Goal: Information Seeking & Learning: Find specific fact

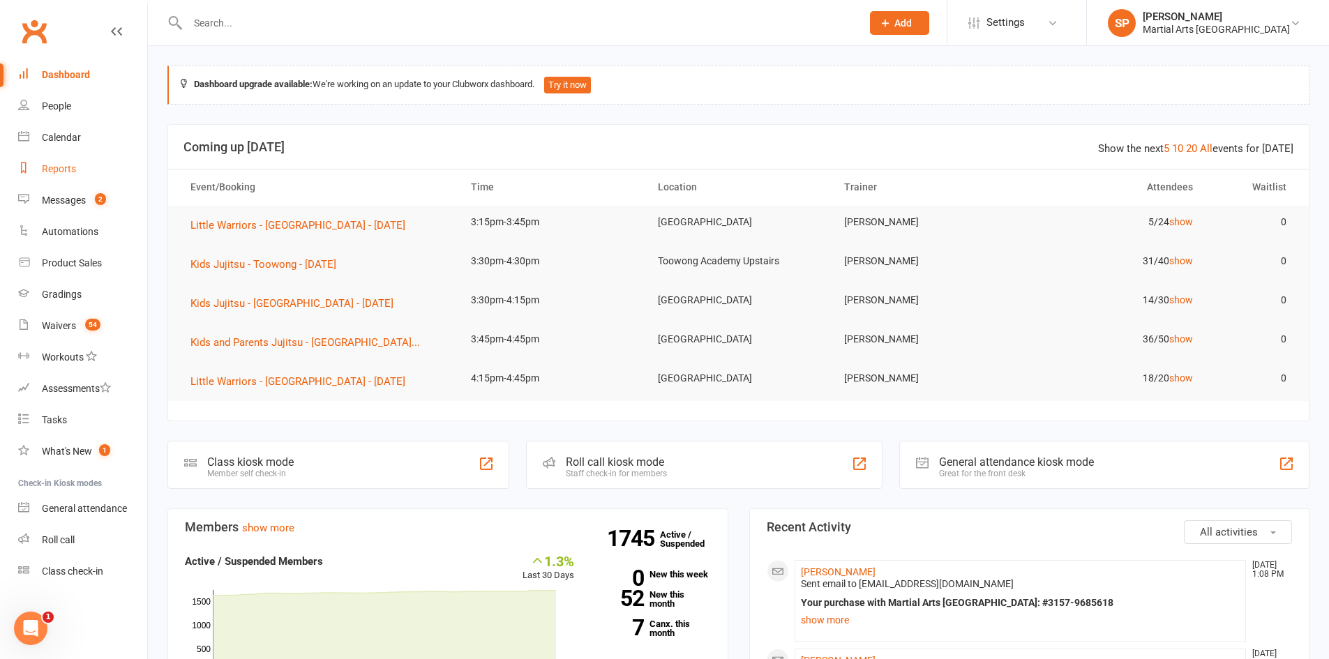
click at [57, 165] on div "Reports" at bounding box center [59, 168] width 34 height 11
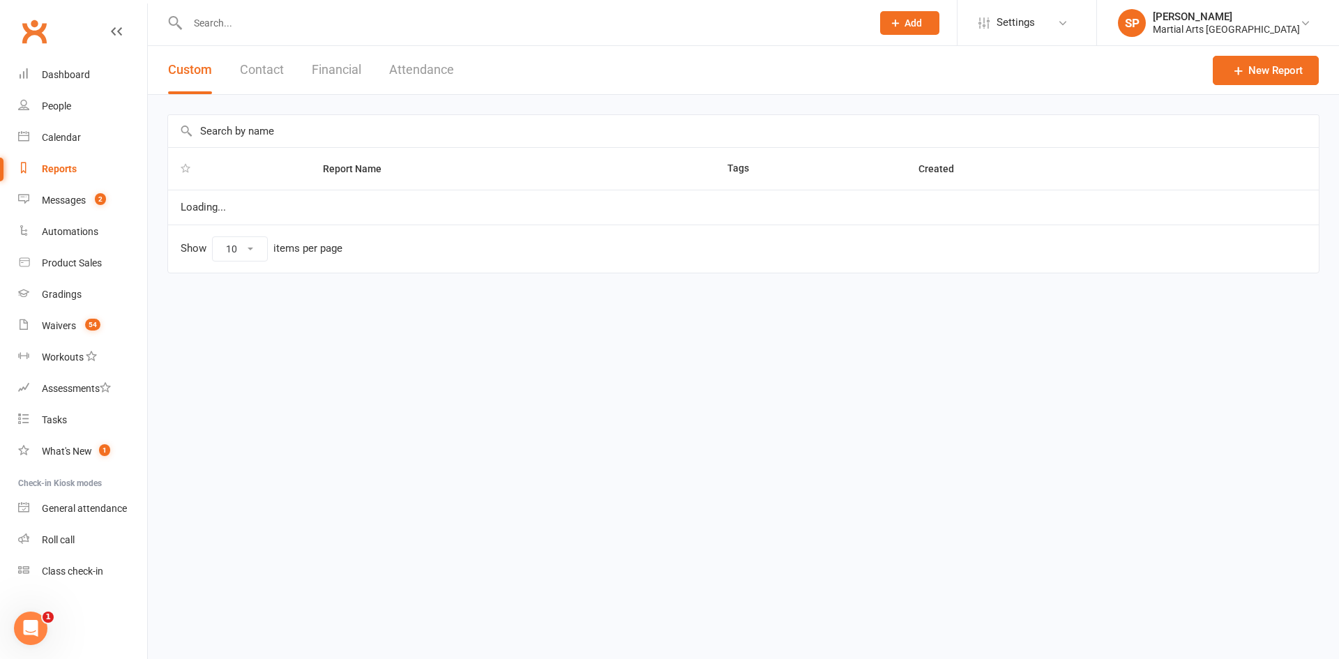
select select "100"
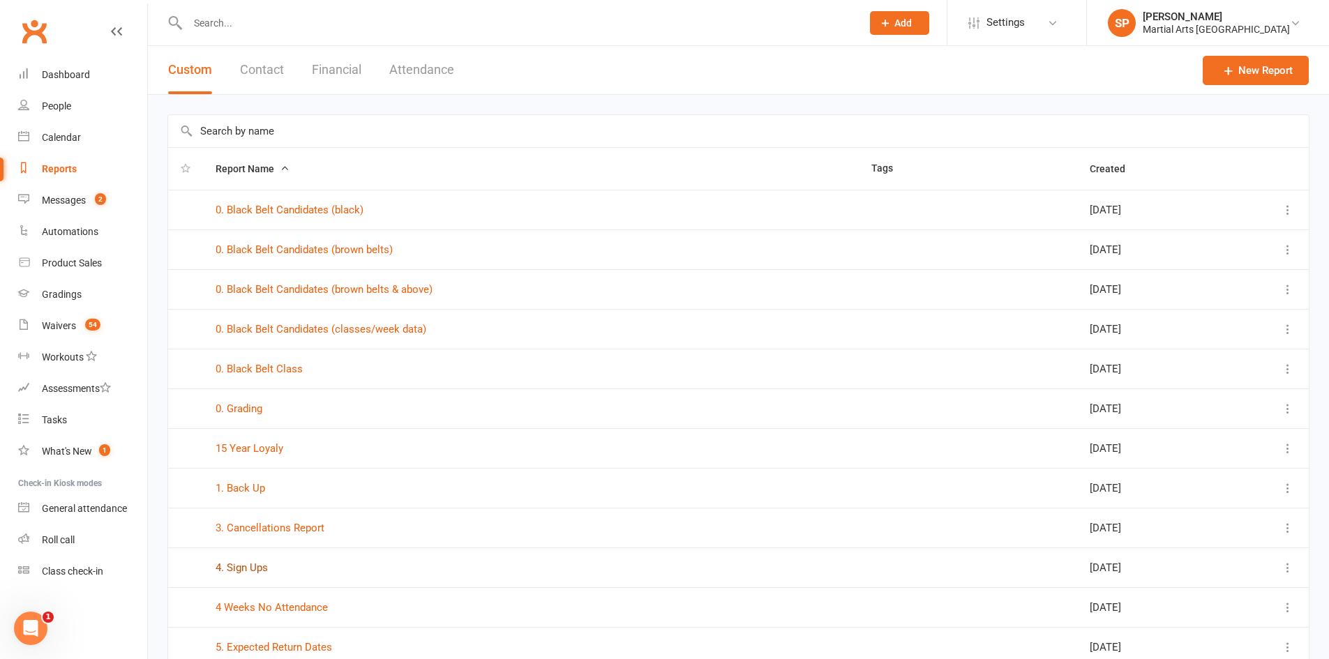
click at [252, 570] on link "4. Sign Ups" at bounding box center [242, 567] width 52 height 13
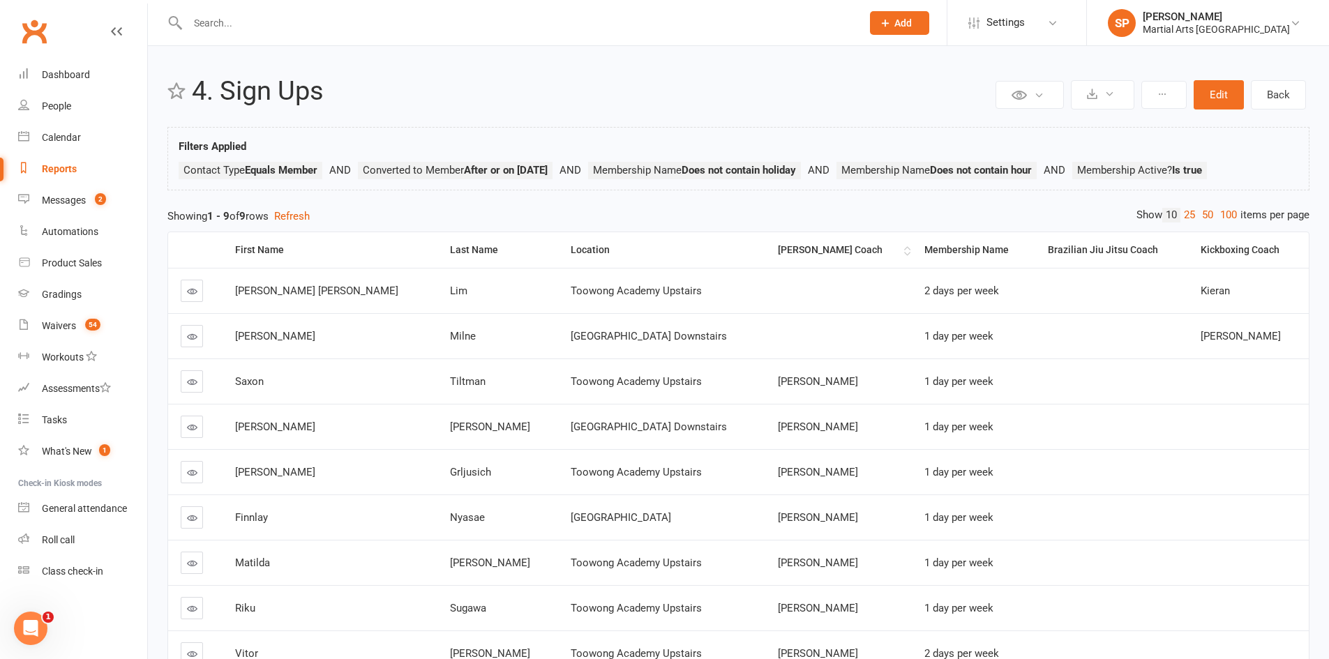
click at [778, 248] on div "[PERSON_NAME] Coach" at bounding box center [839, 250] width 123 height 10
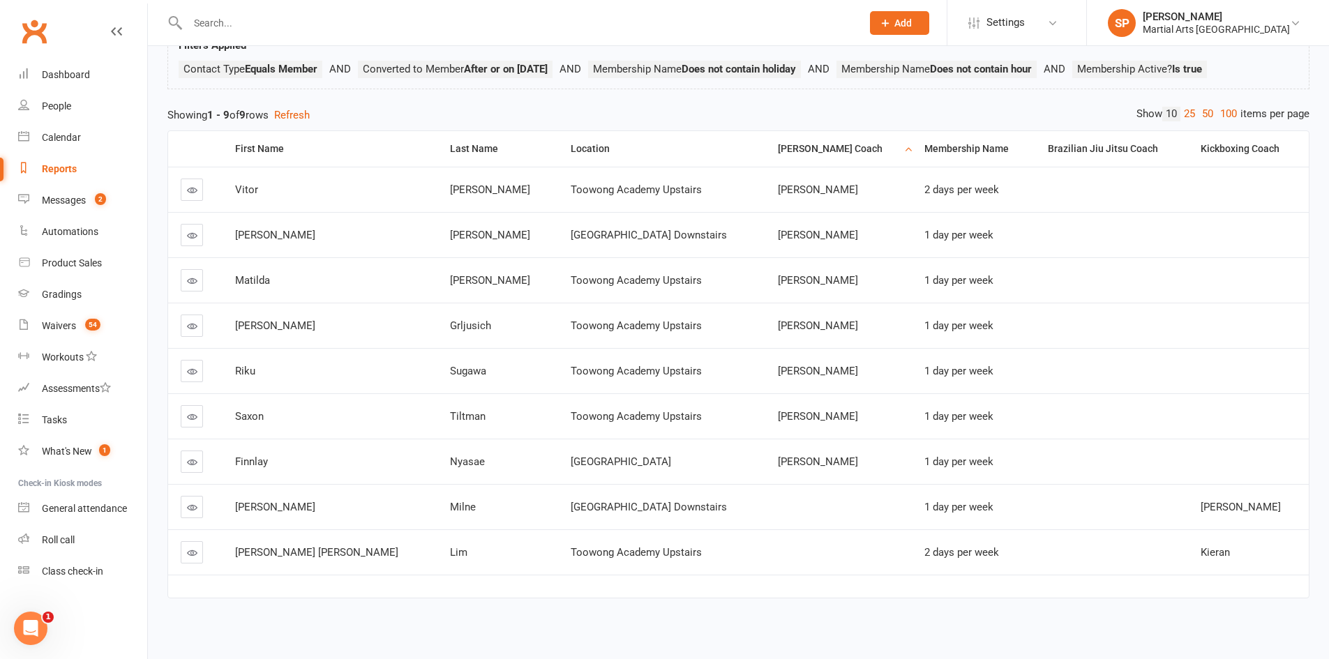
scroll to position [107, 0]
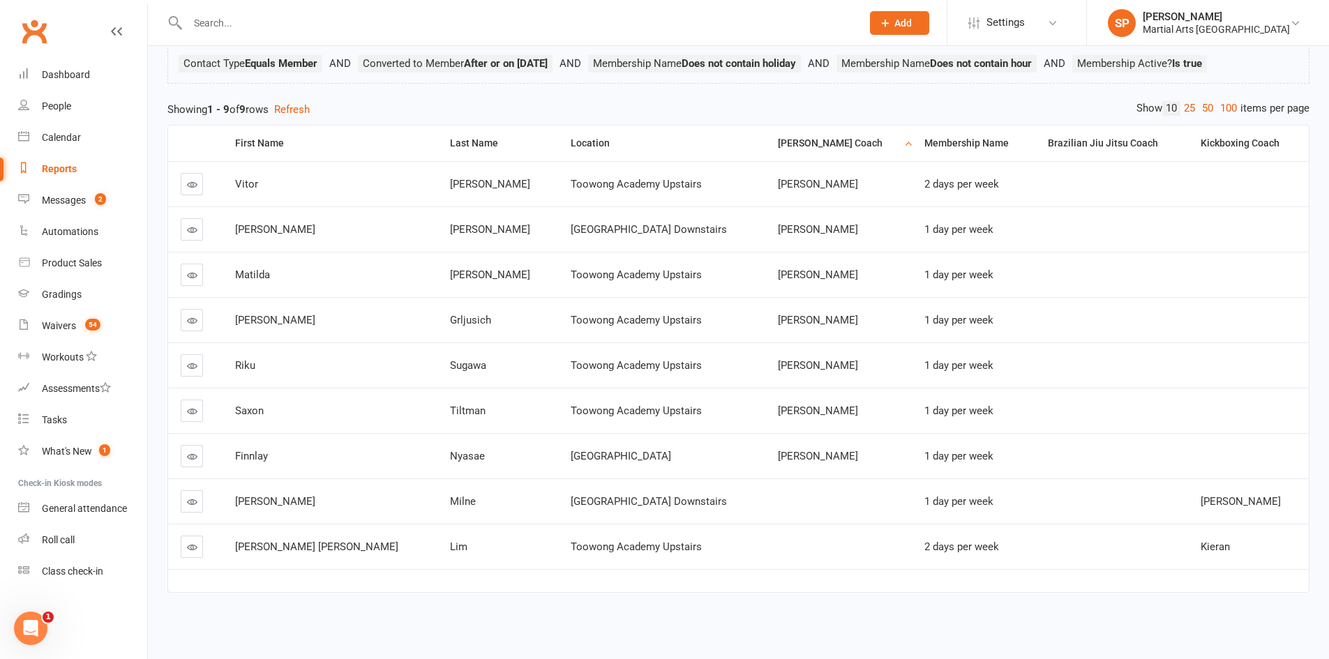
click at [70, 172] on div "Reports" at bounding box center [59, 168] width 35 height 11
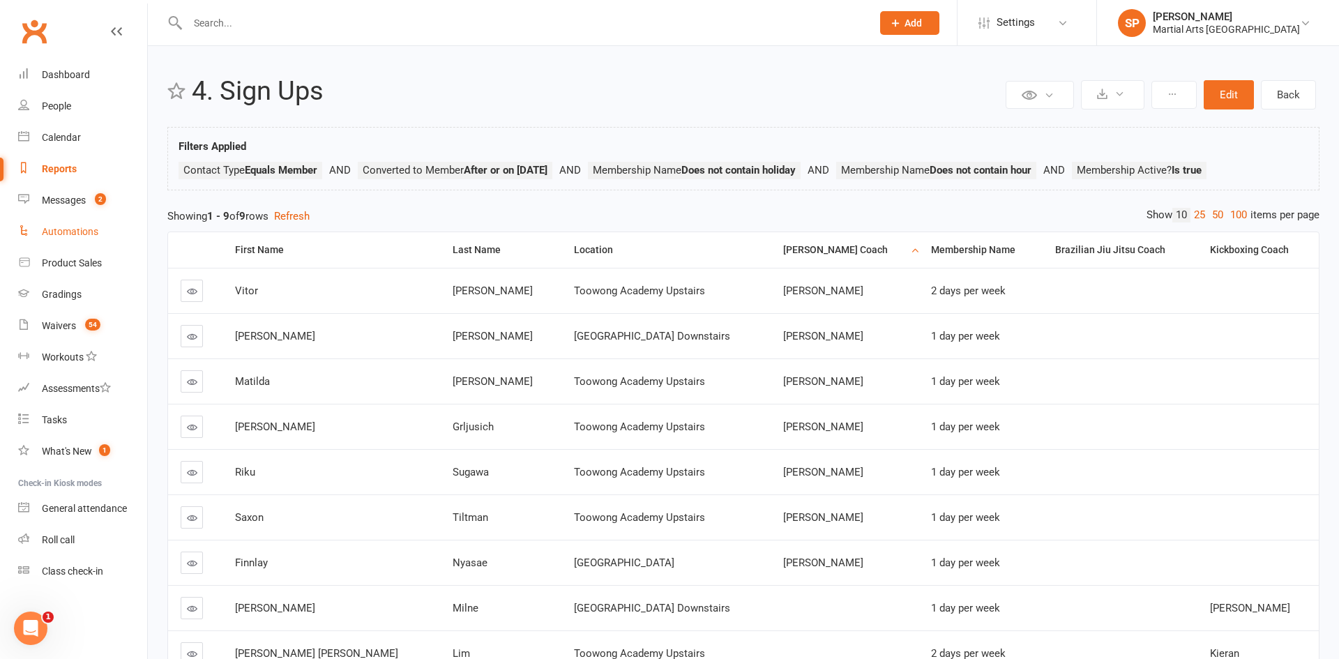
select select "100"
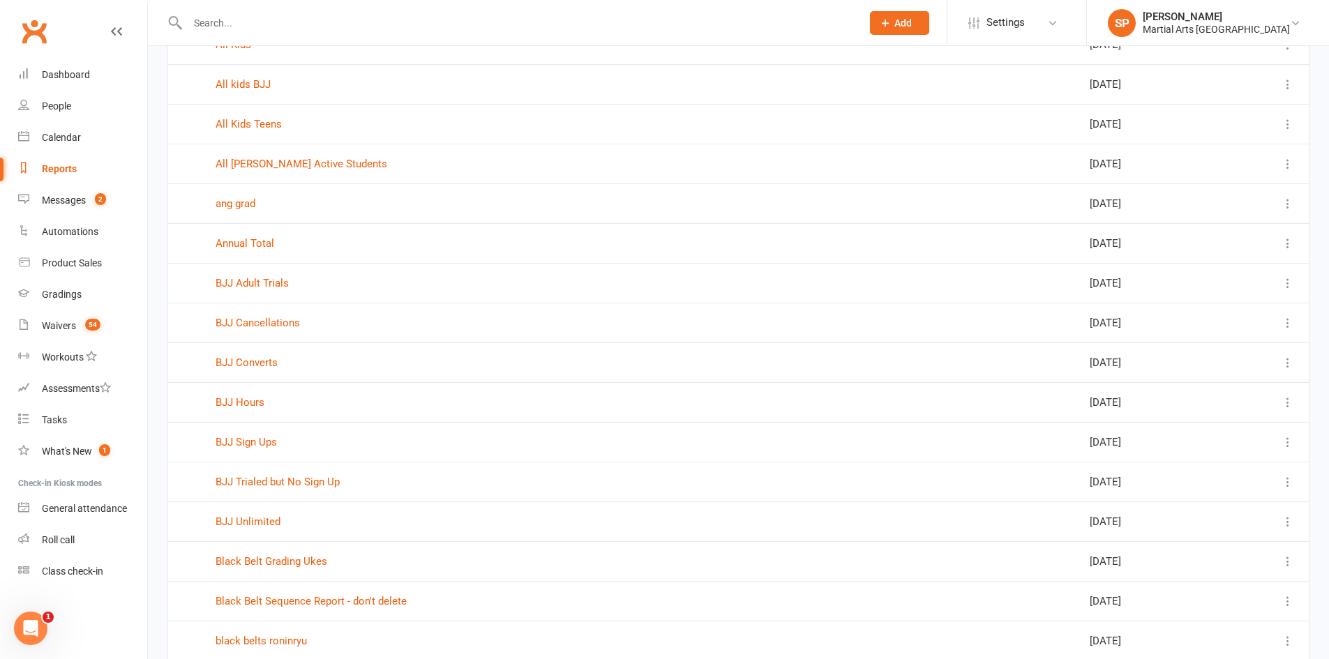
scroll to position [3614, 0]
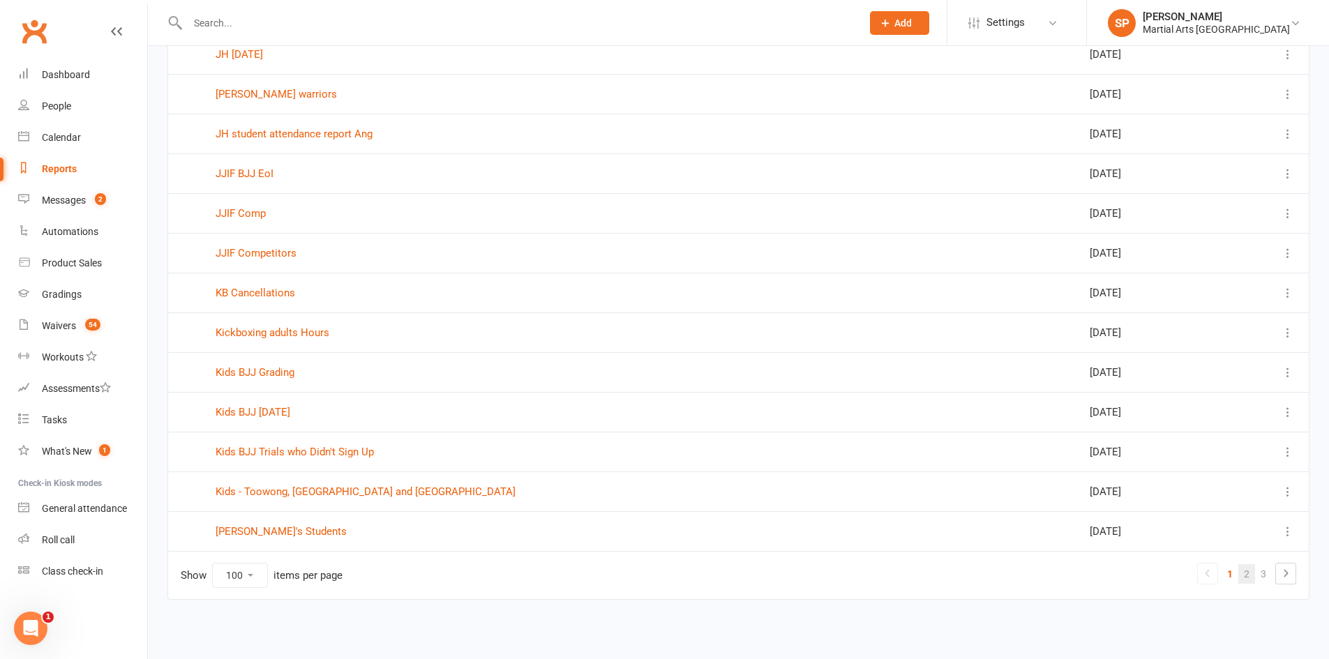
click at [1248, 576] on link "2" at bounding box center [1246, 574] width 17 height 20
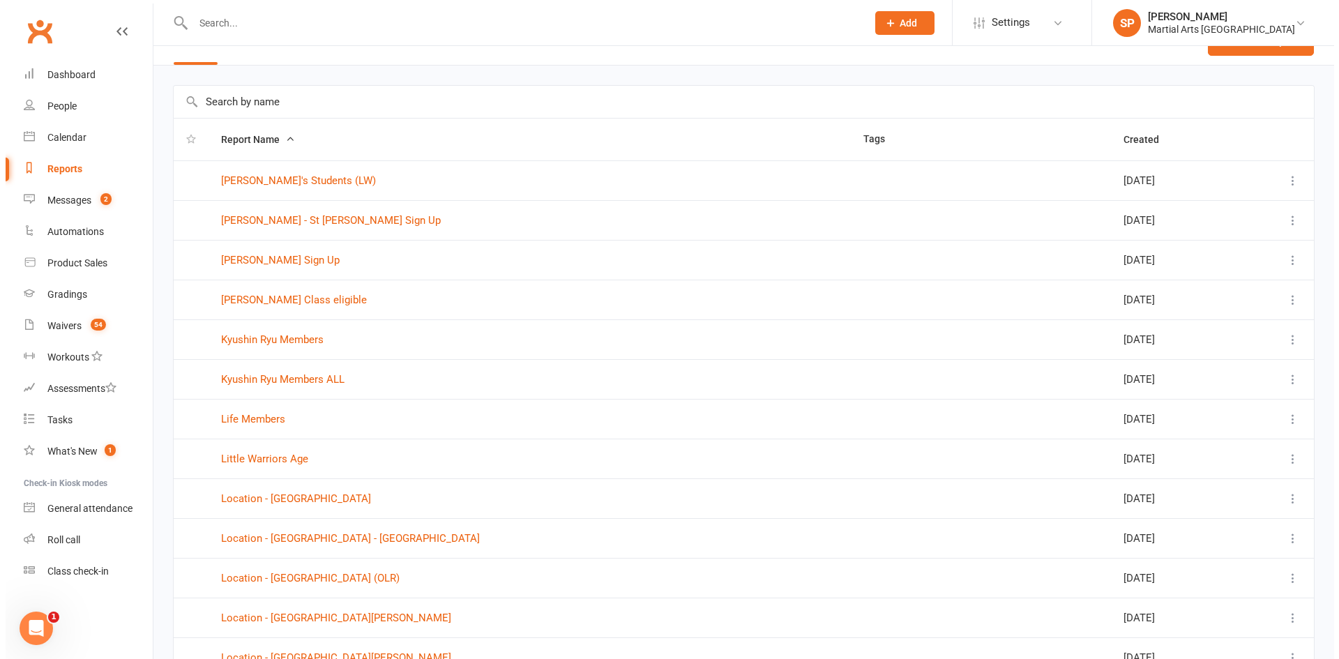
scroll to position [0, 0]
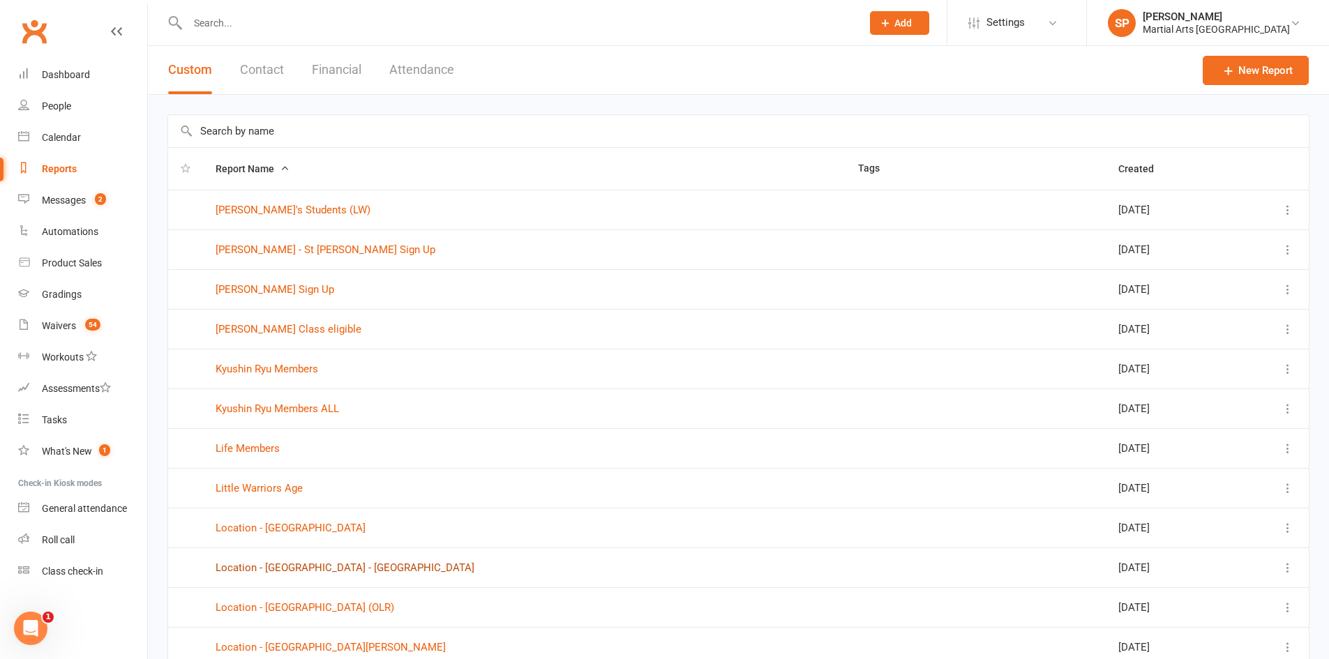
click at [301, 571] on link "Location - [GEOGRAPHIC_DATA] - [GEOGRAPHIC_DATA]" at bounding box center [345, 567] width 259 height 13
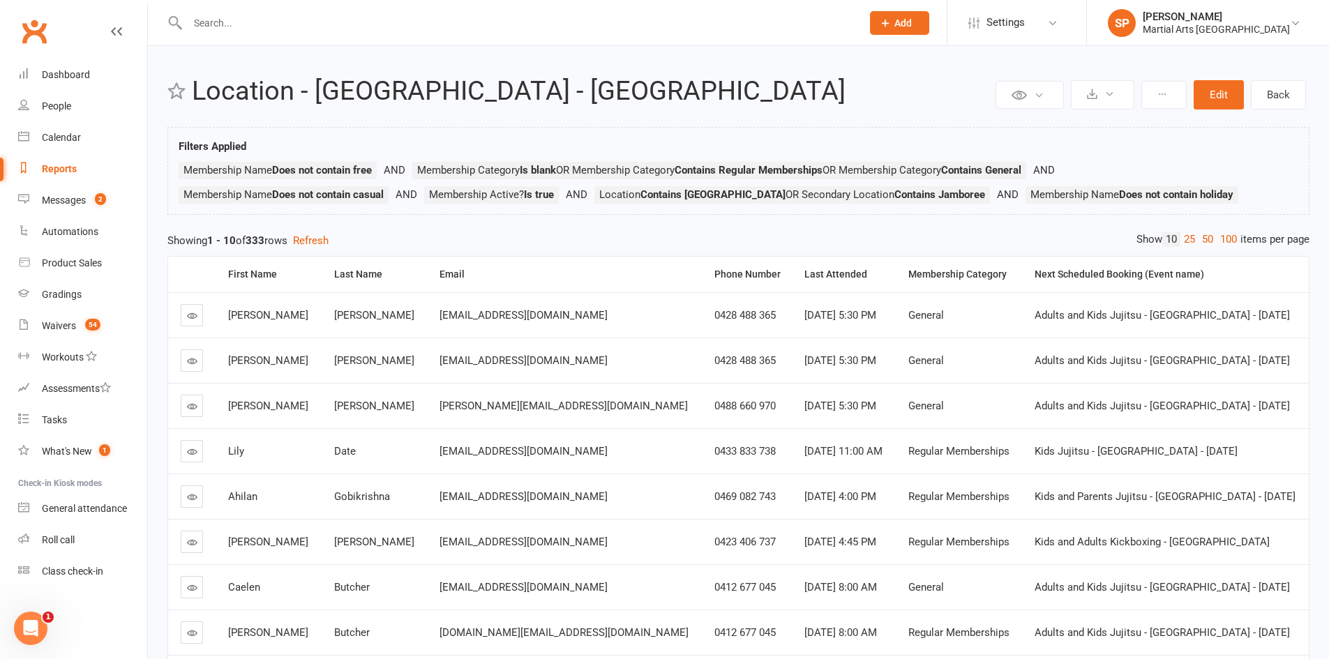
click at [56, 173] on div "Reports" at bounding box center [59, 168] width 35 height 11
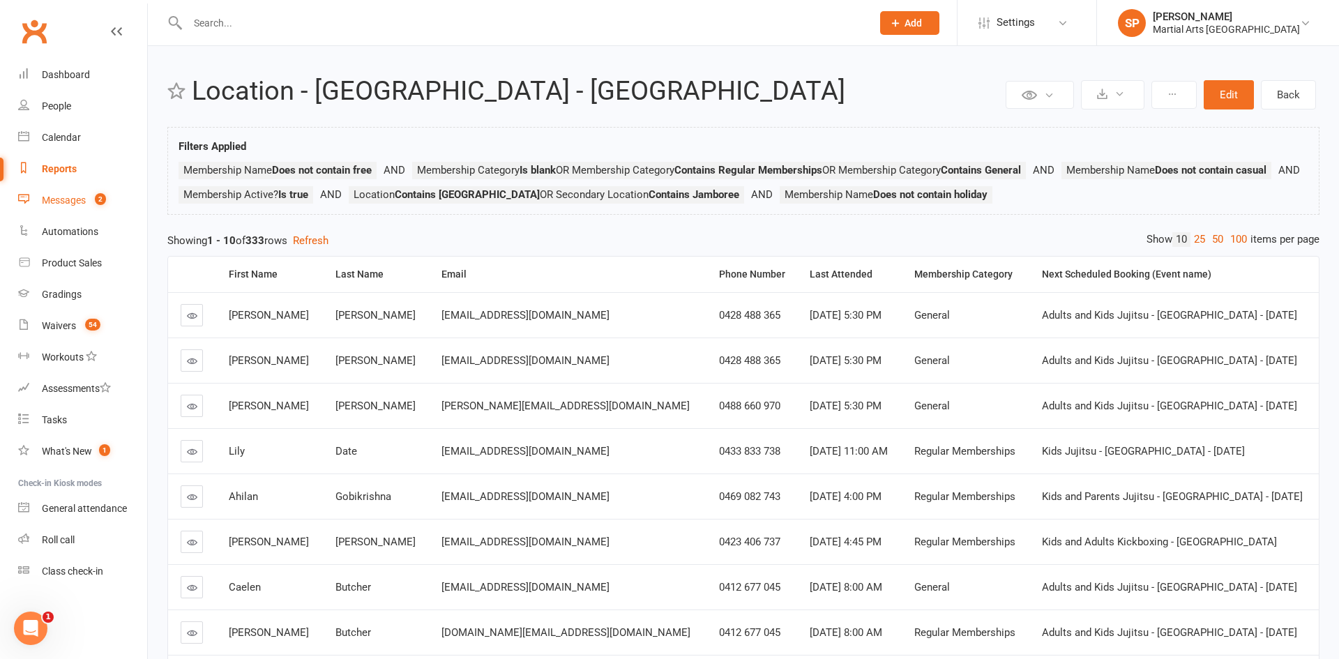
select select "100"
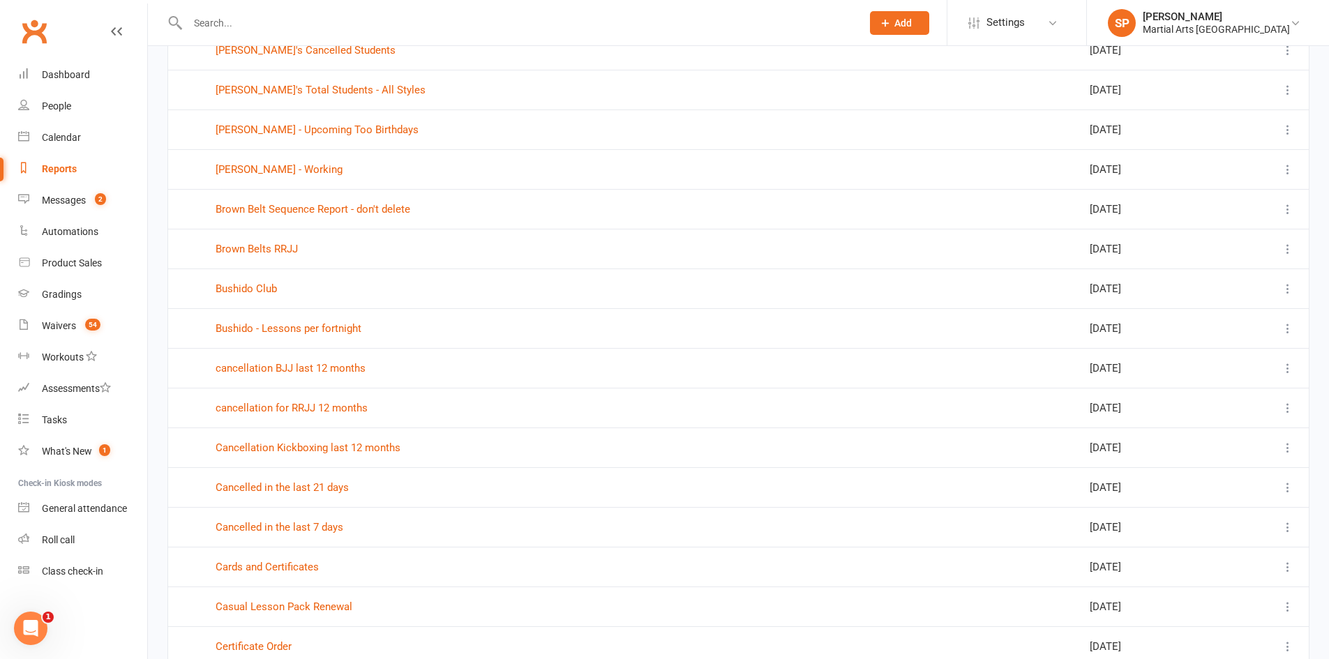
scroll to position [2650, 0]
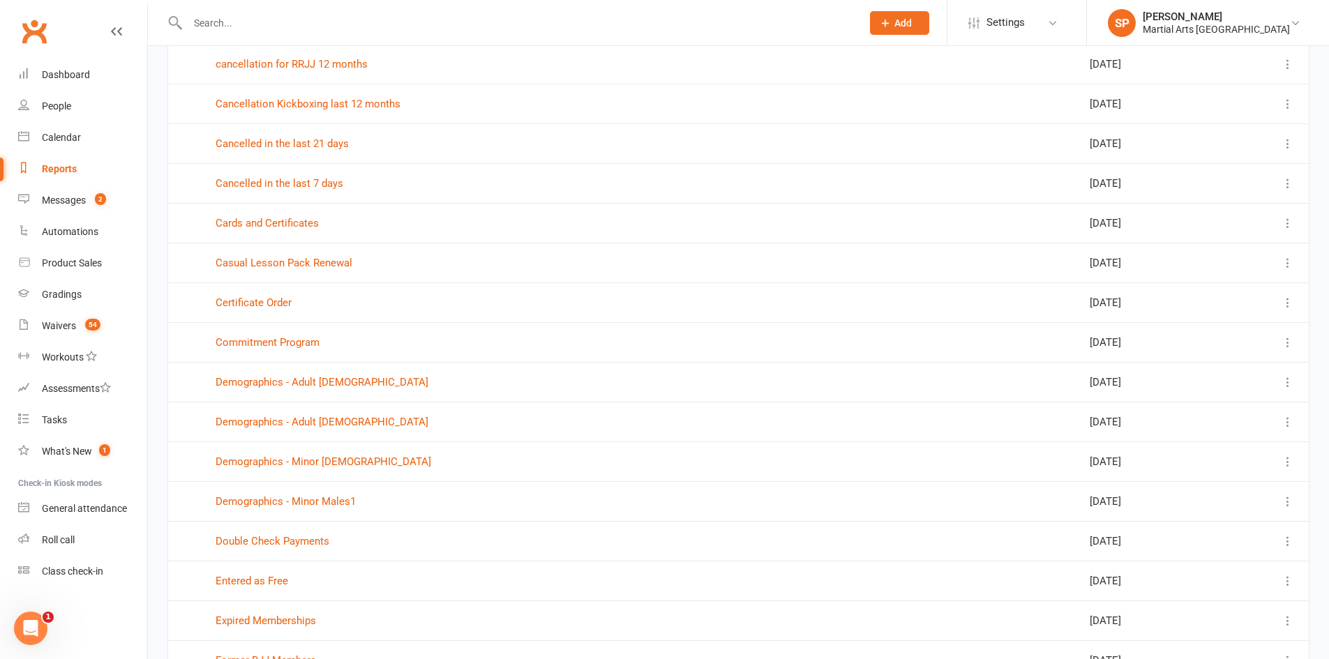
click at [281, 176] on td "Cancelled in the last 7 days" at bounding box center [531, 183] width 656 height 40
click at [289, 189] on link "Cancelled in the last 7 days" at bounding box center [280, 183] width 128 height 13
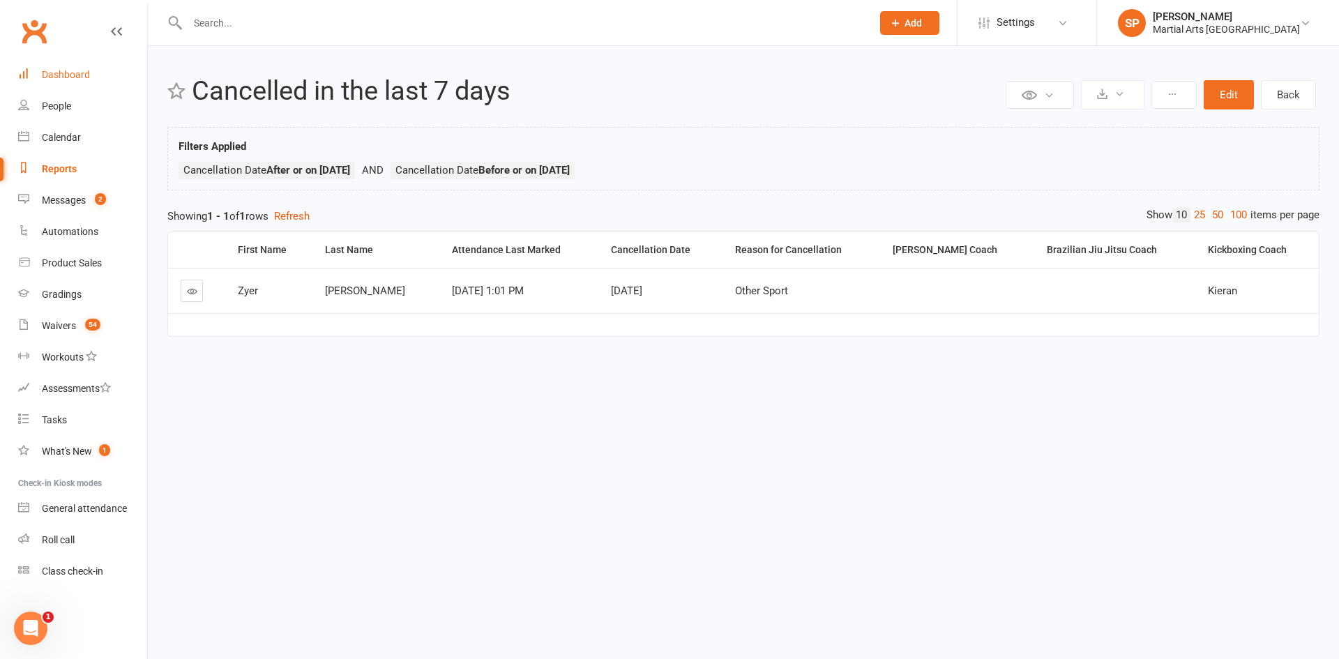
click at [75, 81] on link "Dashboard" at bounding box center [82, 74] width 129 height 31
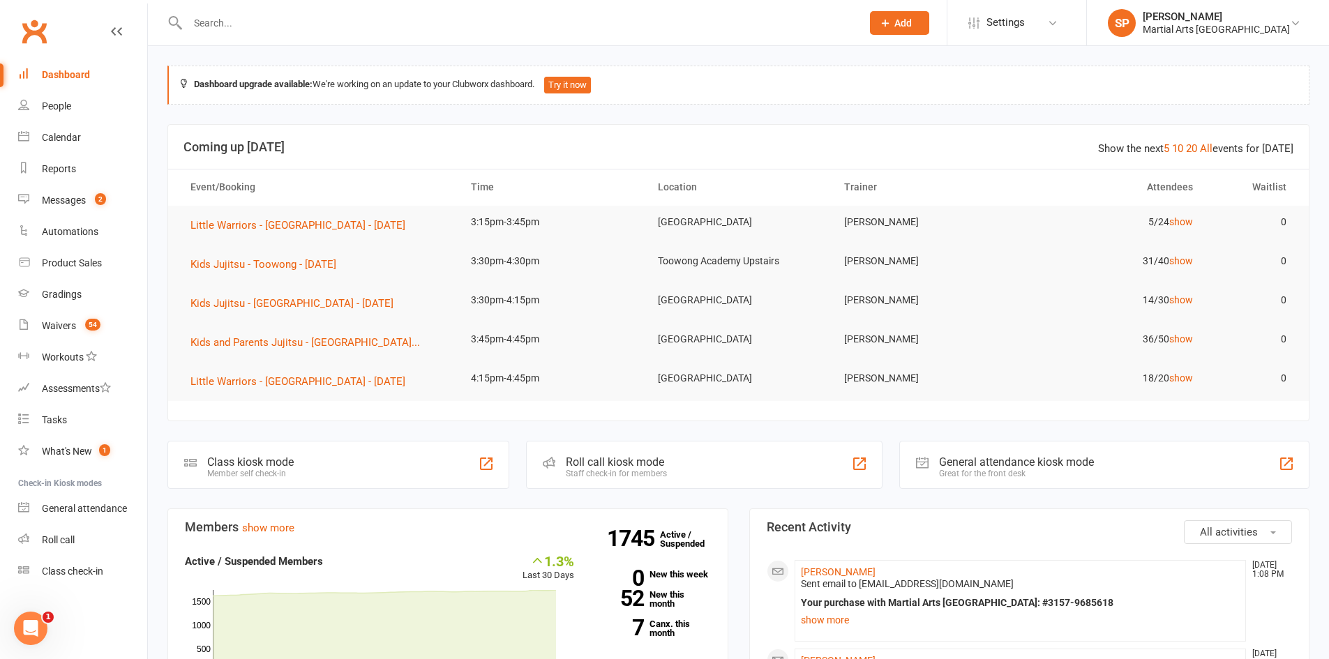
click at [338, 17] on input "text" at bounding box center [517, 23] width 668 height 20
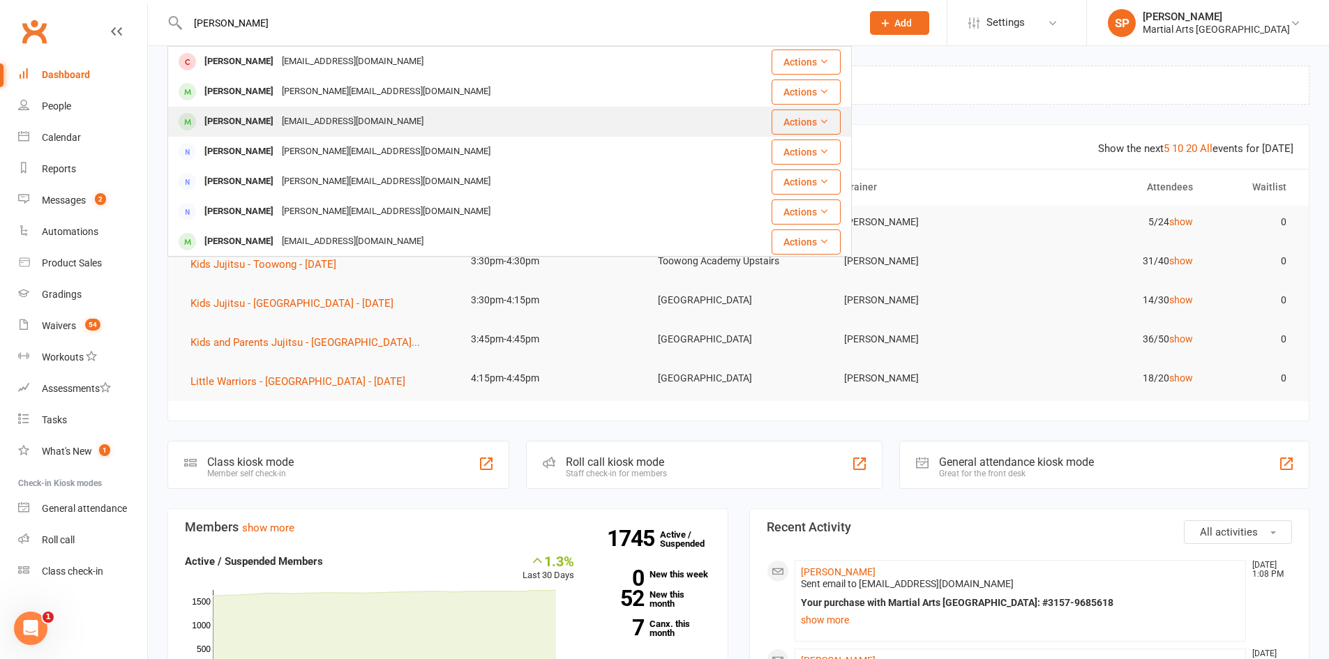
type input "[PERSON_NAME]"
click at [349, 116] on div "[EMAIL_ADDRESS][DOMAIN_NAME]" at bounding box center [353, 122] width 150 height 20
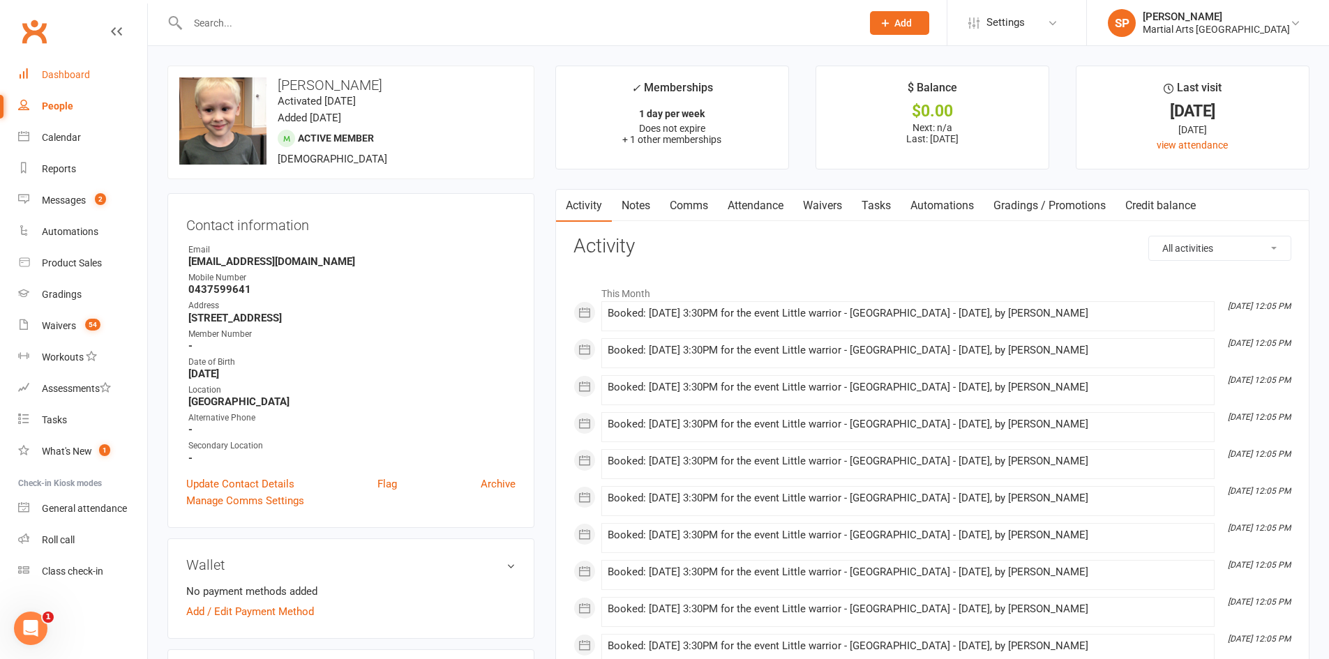
click at [63, 78] on div "Dashboard" at bounding box center [66, 74] width 48 height 11
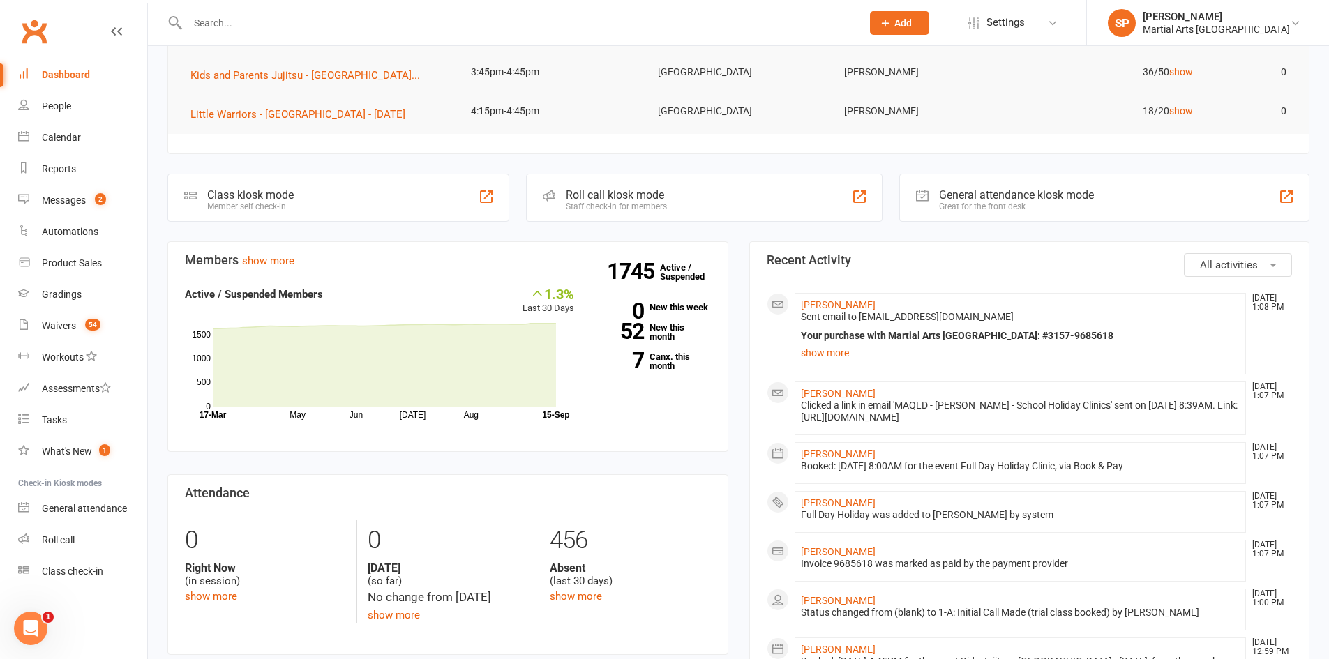
scroll to position [418, 0]
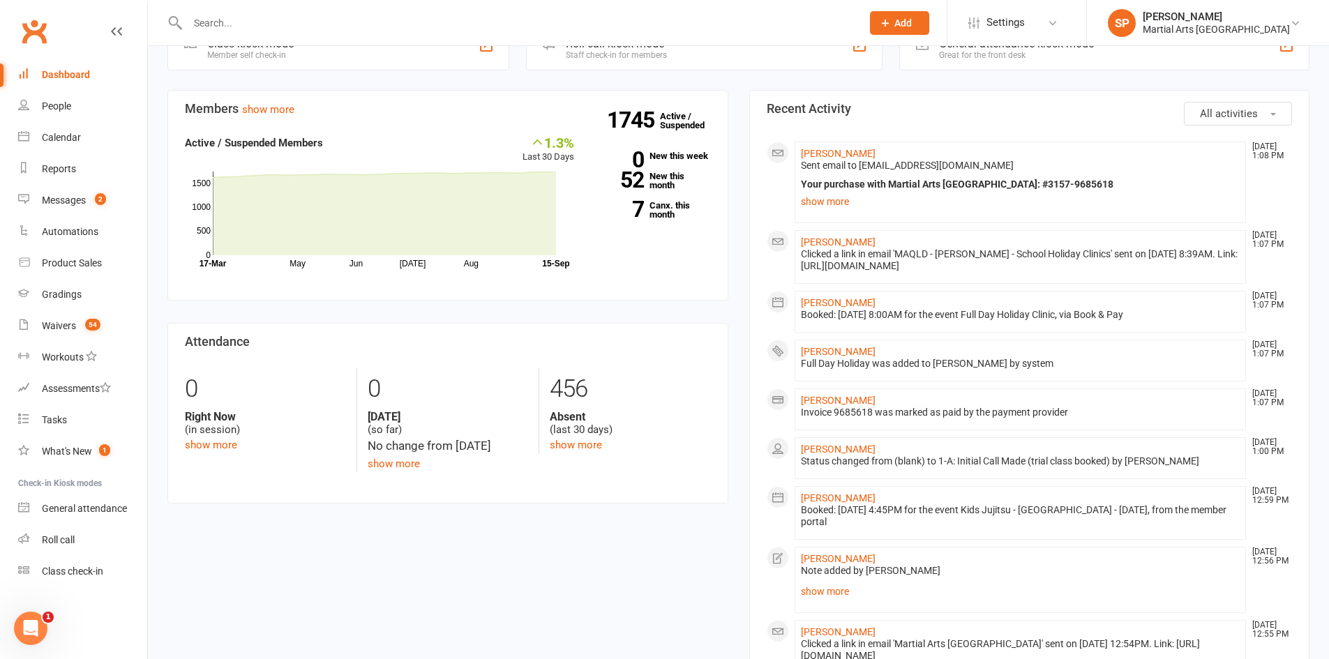
click at [264, 16] on input "text" at bounding box center [517, 23] width 668 height 20
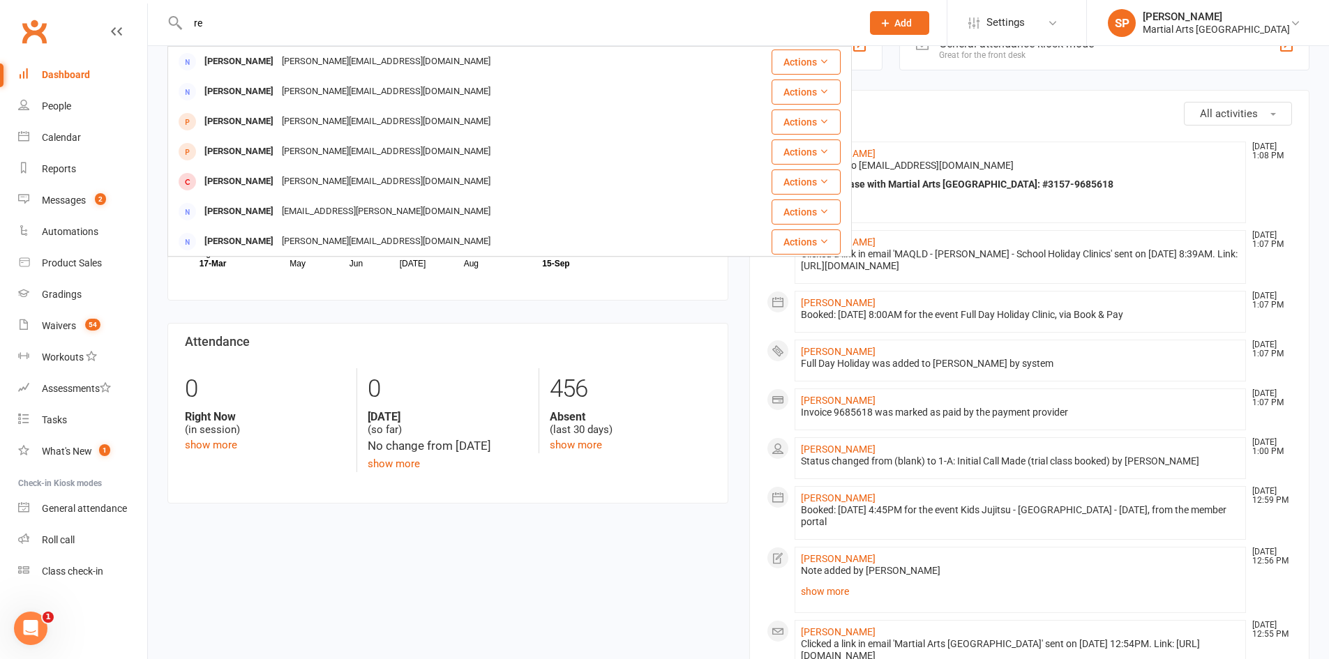
type input "r"
